Goal: Task Accomplishment & Management: Use online tool/utility

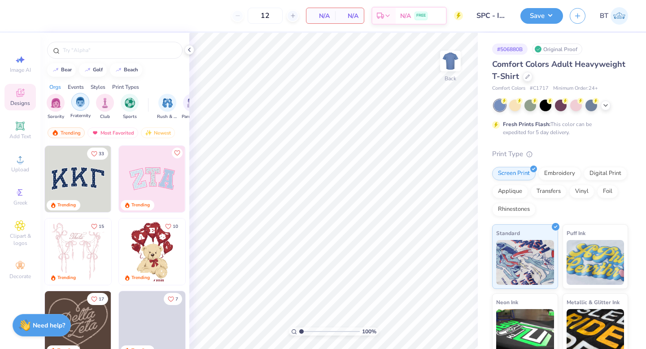
click at [78, 109] on div "filter for Fraternity" at bounding box center [80, 102] width 18 height 18
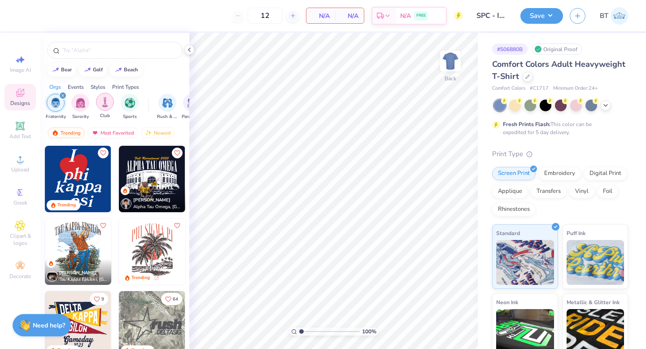
click at [102, 99] on img "filter for Club" at bounding box center [105, 102] width 10 height 10
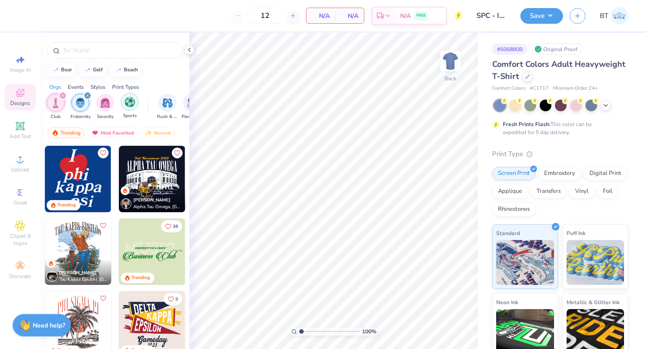
click at [127, 102] on img "filter for Sports" at bounding box center [130, 102] width 10 height 10
click at [86, 96] on icon "filter for Club" at bounding box center [88, 96] width 4 height 4
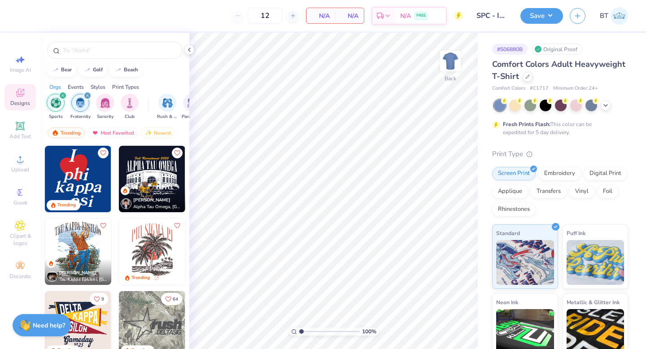
click at [86, 96] on icon "filter for Fraternity" at bounding box center [88, 96] width 4 height 4
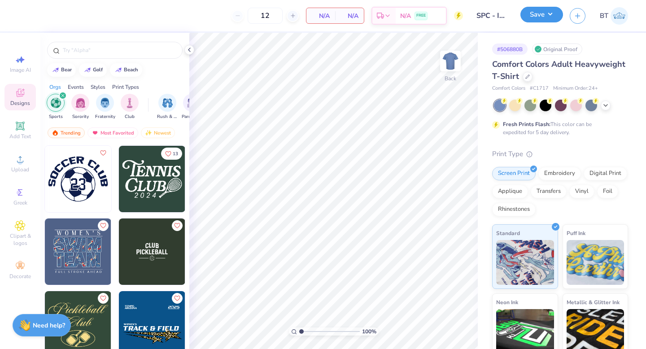
click at [538, 20] on button "Save" at bounding box center [542, 15] width 43 height 16
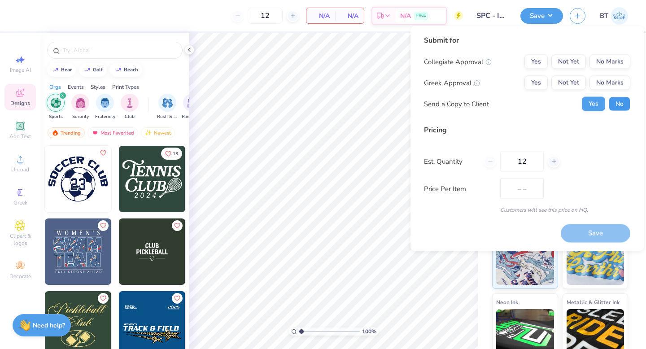
click at [618, 110] on button "No" at bounding box center [620, 104] width 22 height 14
click at [613, 70] on div "Collegiate Approval Yes Not Yet No Marks Greek Approval Yes Not Yet No Marks Se…" at bounding box center [527, 83] width 206 height 57
click at [610, 63] on button "No Marks" at bounding box center [610, 62] width 41 height 14
click at [609, 86] on button "No Marks" at bounding box center [610, 83] width 41 height 14
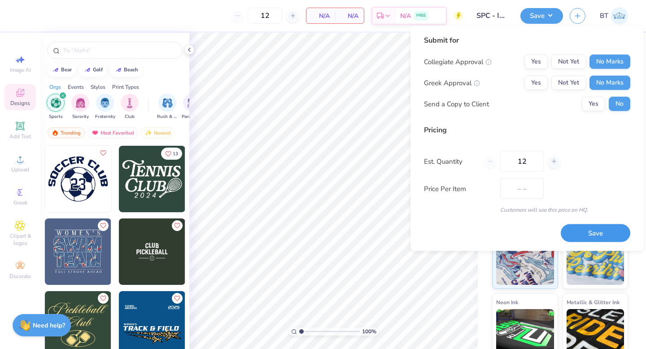
click at [599, 229] on button "Save" at bounding box center [596, 233] width 70 height 18
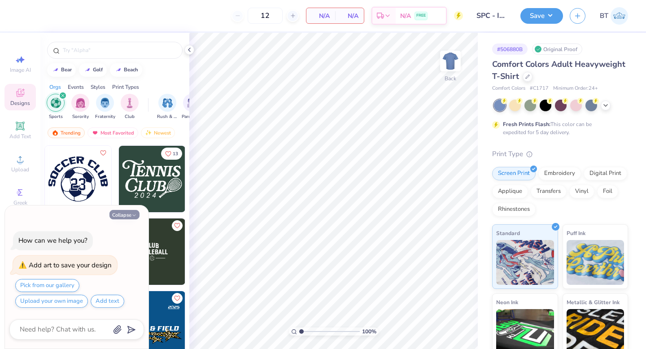
click at [126, 214] on button "Collapse" at bounding box center [124, 214] width 30 height 9
type textarea "x"
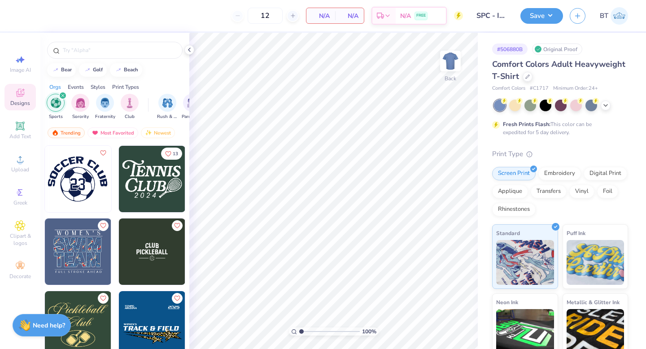
click at [44, 172] on img at bounding box center [11, 179] width 66 height 66
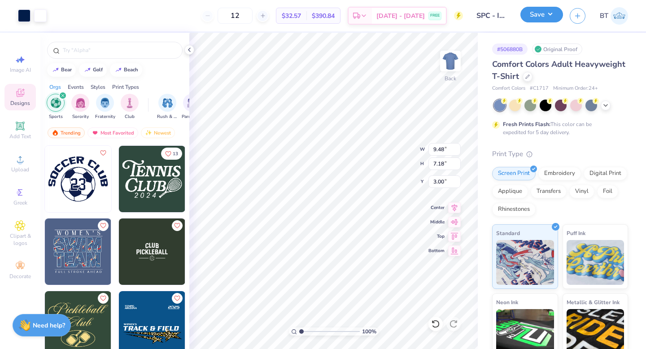
click at [540, 22] on button "Save" at bounding box center [542, 15] width 43 height 16
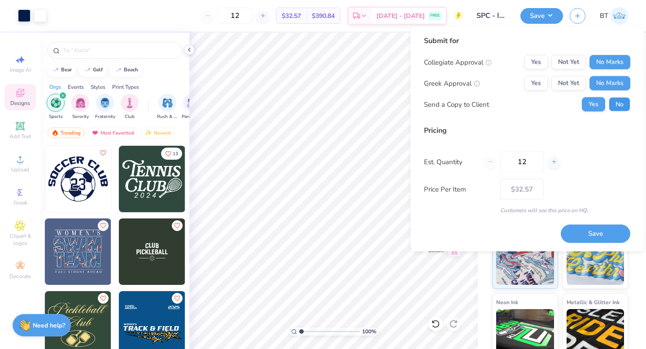
click at [618, 108] on button "No" at bounding box center [620, 104] width 22 height 14
click at [591, 234] on button "Save" at bounding box center [596, 233] width 70 height 18
type input "$39.49"
